Goal: Information Seeking & Learning: Learn about a topic

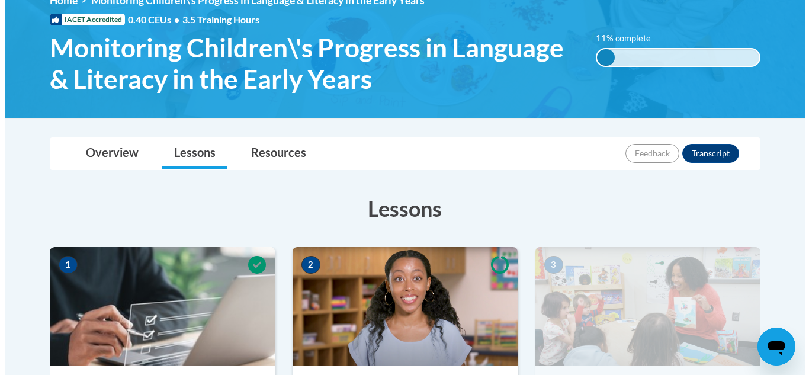
scroll to position [474, 0]
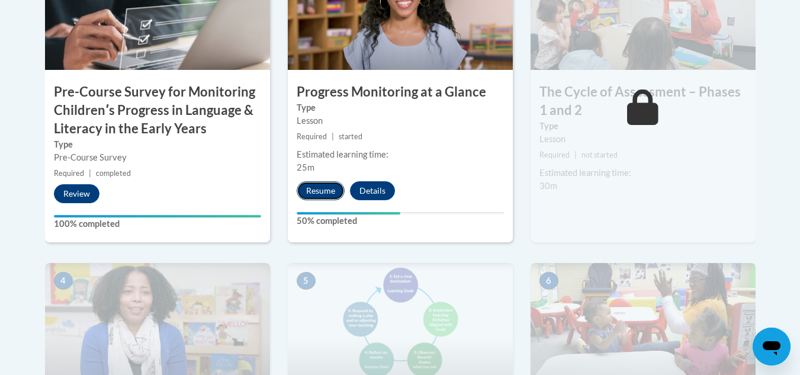
click at [327, 188] on button "Resume" at bounding box center [321, 190] width 48 height 19
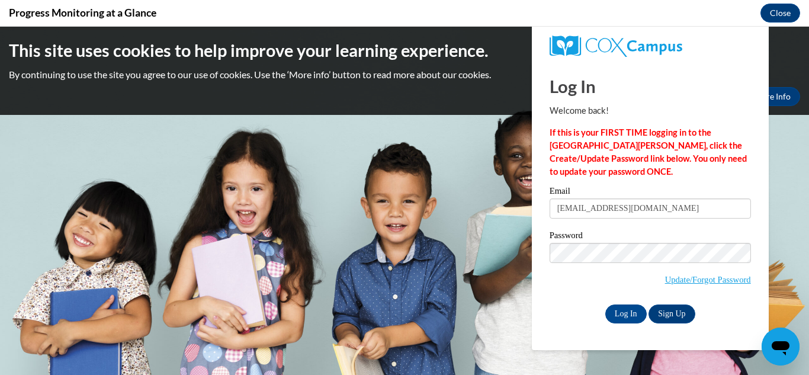
scroll to position [0, 0]
click at [632, 313] on input "Log In" at bounding box center [625, 313] width 41 height 19
